Goal: Task Accomplishment & Management: Use online tool/utility

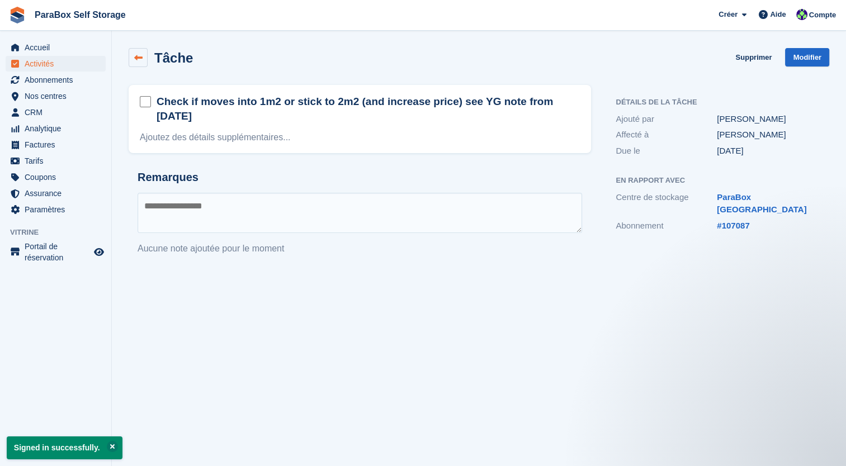
click at [136, 63] on link at bounding box center [138, 57] width 19 height 19
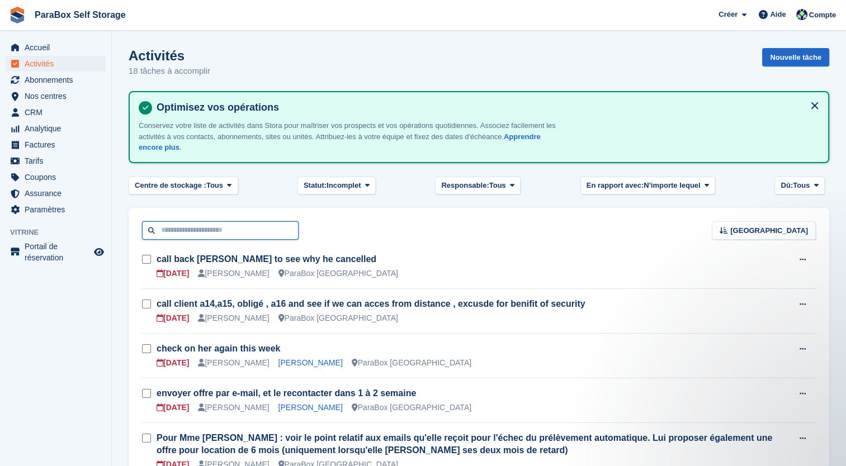
click at [225, 233] on input "text" at bounding box center [220, 230] width 157 height 18
type input "****"
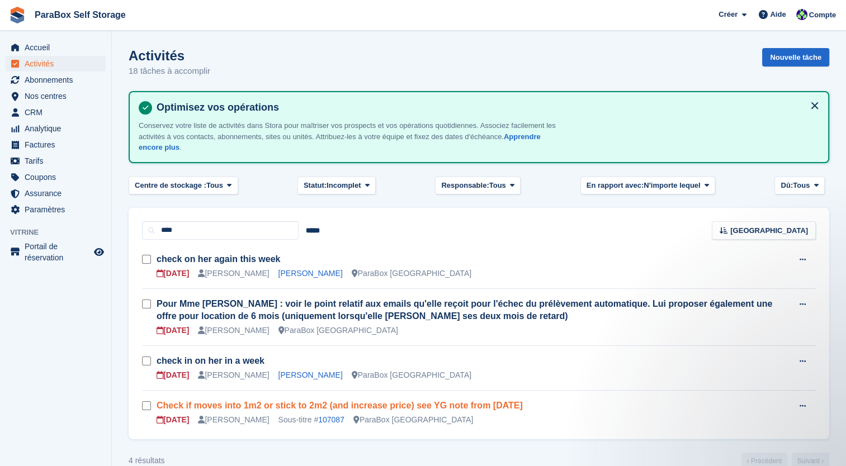
click at [482, 405] on link "Check if moves into 1m2 or stick to 2m2 (and increase price) see YG note from […" at bounding box center [340, 406] width 366 height 10
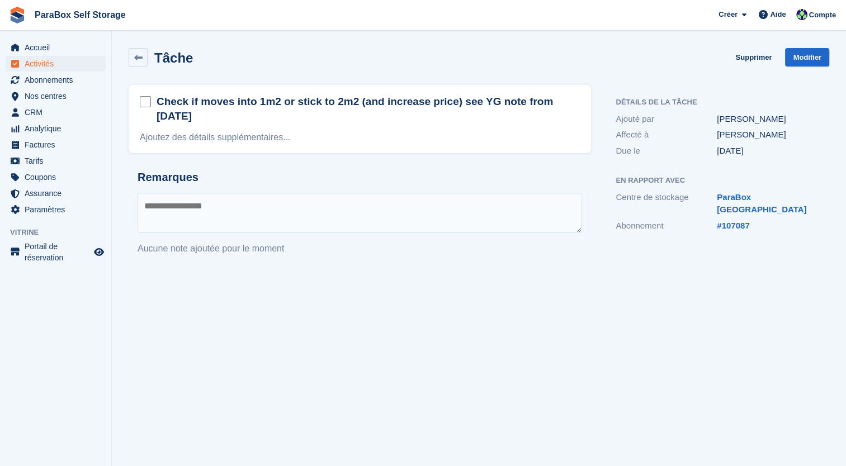
click at [751, 220] on div "#107087" at bounding box center [767, 226] width 101 height 13
click at [731, 221] on link "#107087" at bounding box center [733, 226] width 32 height 10
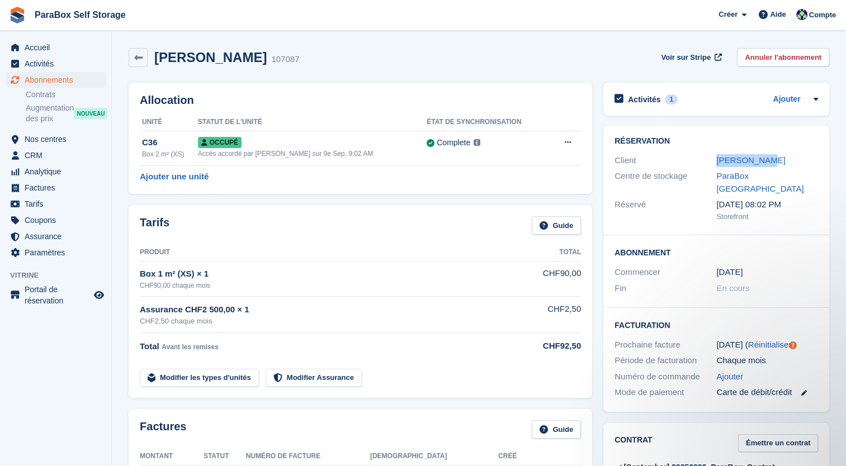
drag, startPoint x: 784, startPoint y: 158, endPoint x: 687, endPoint y: 167, distance: 97.7
click at [687, 167] on div "Client [PERSON_NAME]" at bounding box center [717, 161] width 204 height 16
click at [777, 247] on h2 "Abonnement" at bounding box center [717, 252] width 204 height 11
click at [646, 97] on h2 "Activités" at bounding box center [644, 100] width 32 height 10
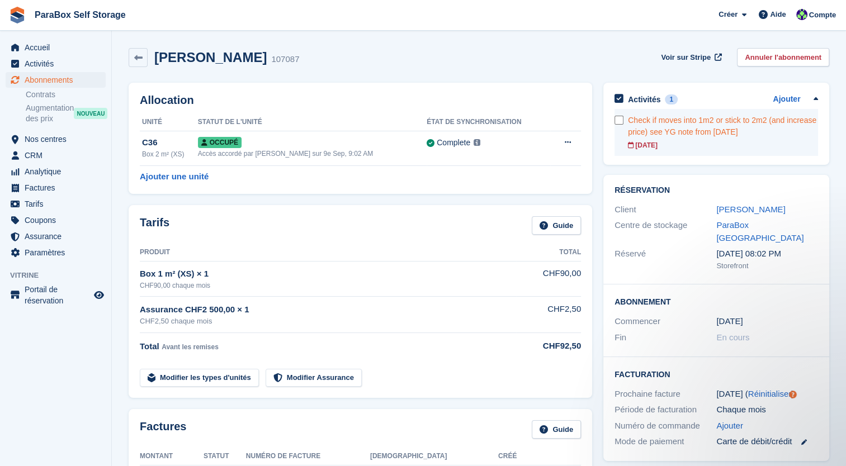
click at [643, 149] on div "[DATE]" at bounding box center [723, 145] width 190 height 10
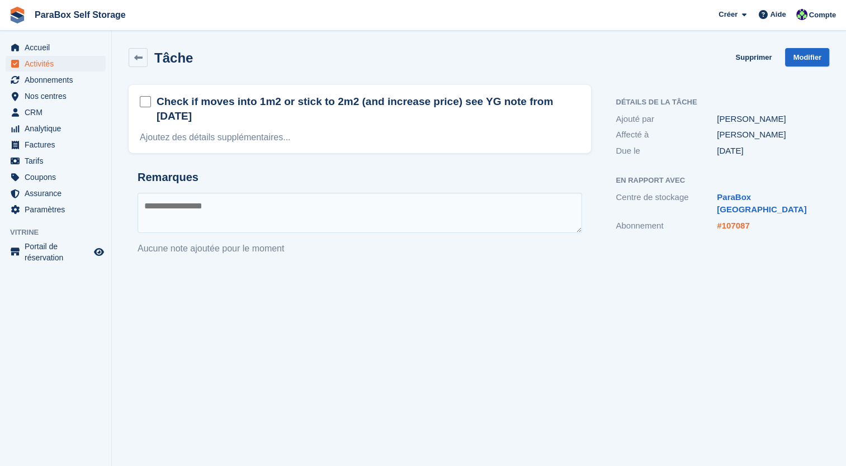
click at [729, 221] on link "#107087" at bounding box center [733, 226] width 32 height 10
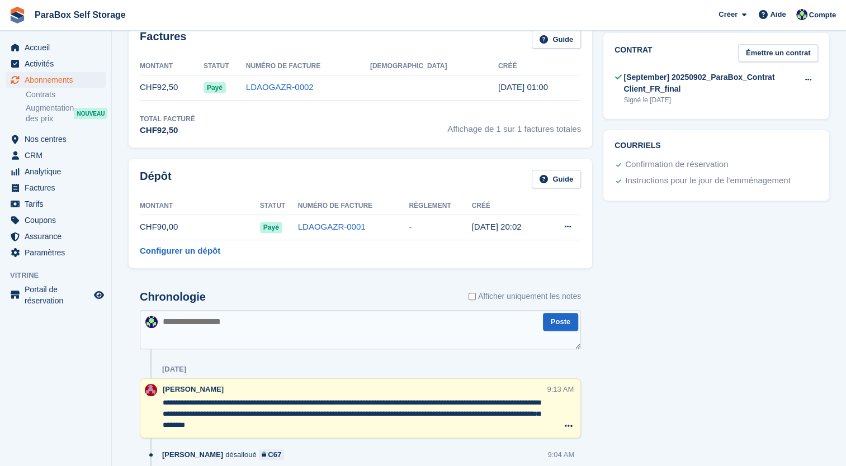
scroll to position [447, 0]
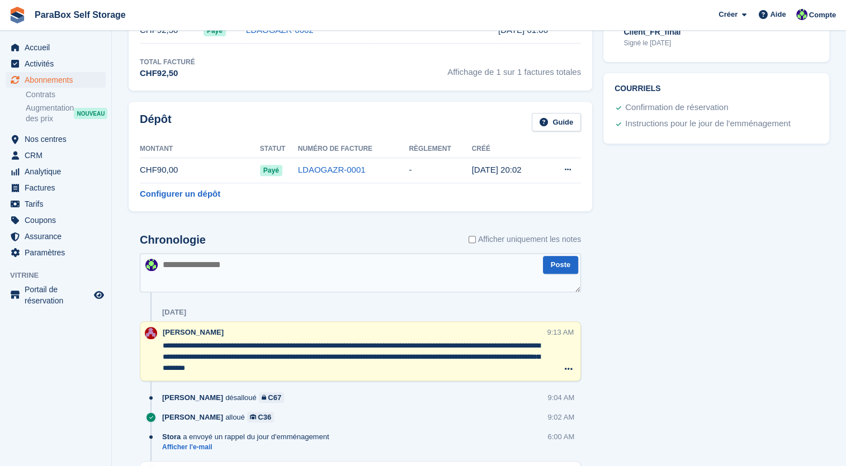
drag, startPoint x: 329, startPoint y: 368, endPoint x: 141, endPoint y: 344, distance: 189.4
click at [141, 344] on div "**********" at bounding box center [360, 352] width 441 height 60
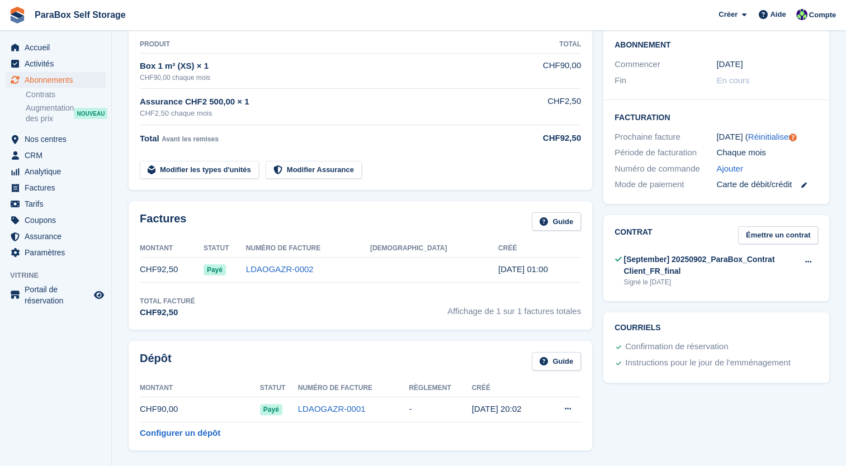
scroll to position [224, 0]
